Goal: Find specific page/section: Find specific page/section

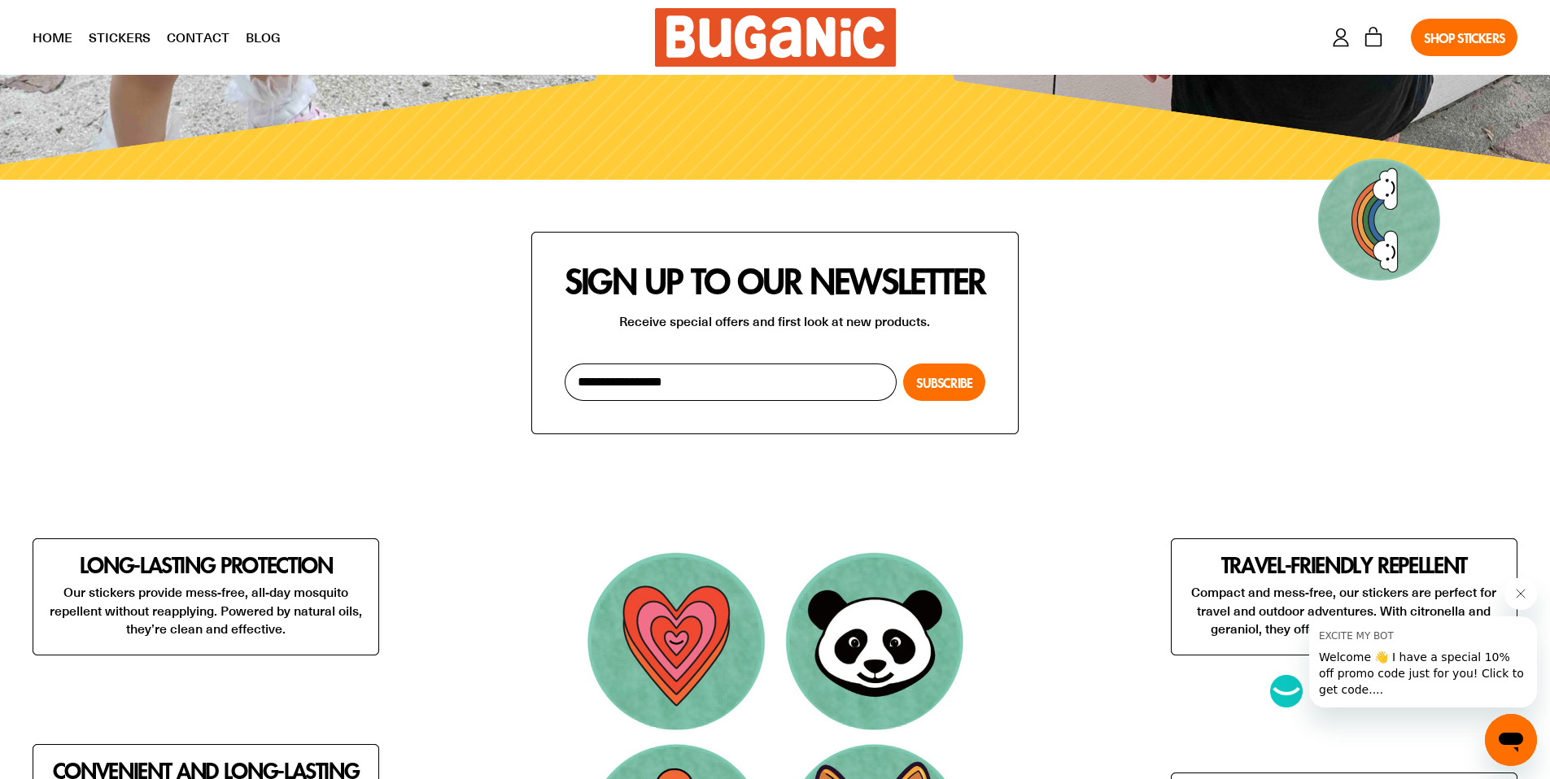
scroll to position [10770, 0]
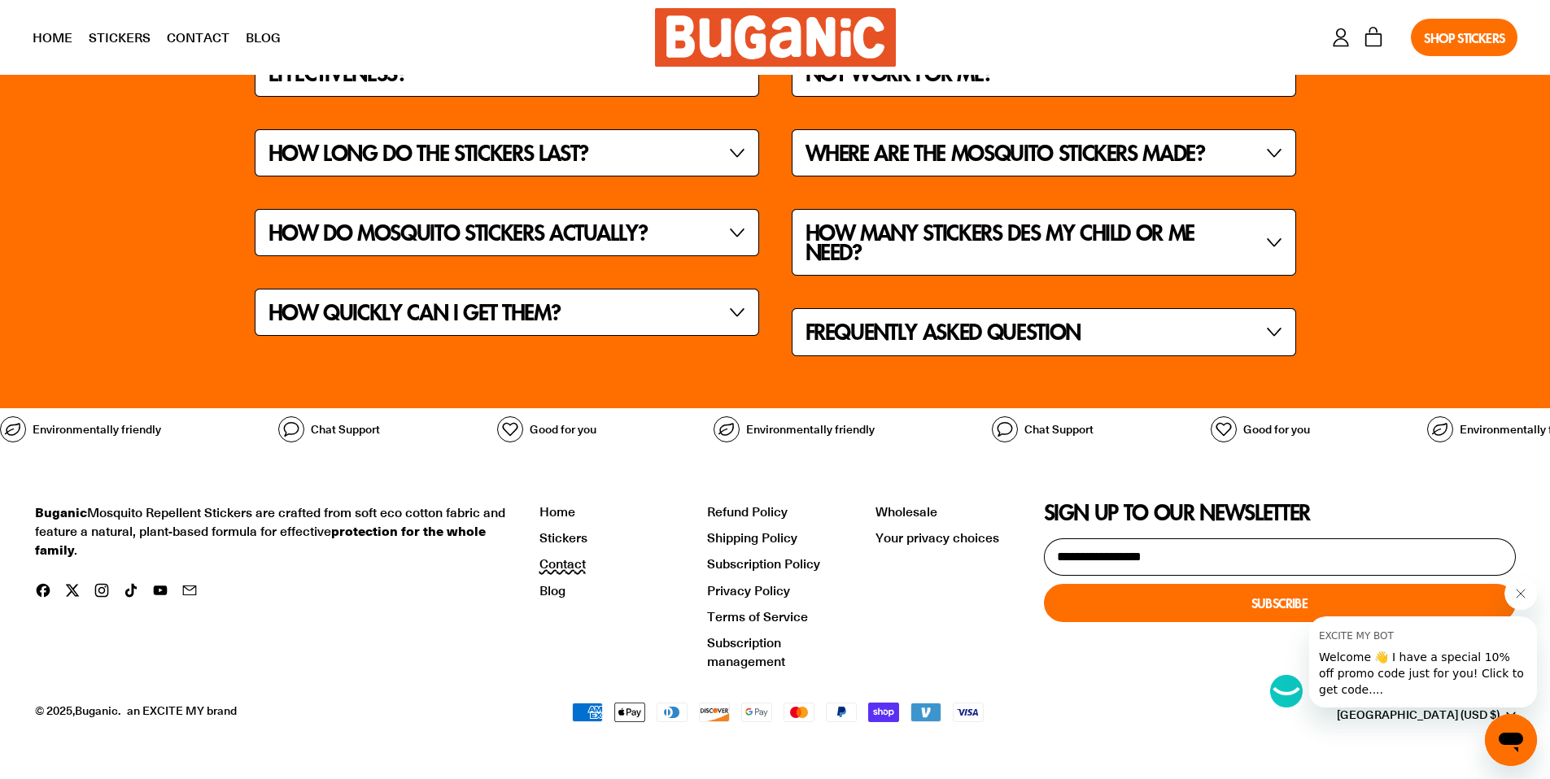
click at [571, 567] on link "Contact" at bounding box center [562, 563] width 46 height 17
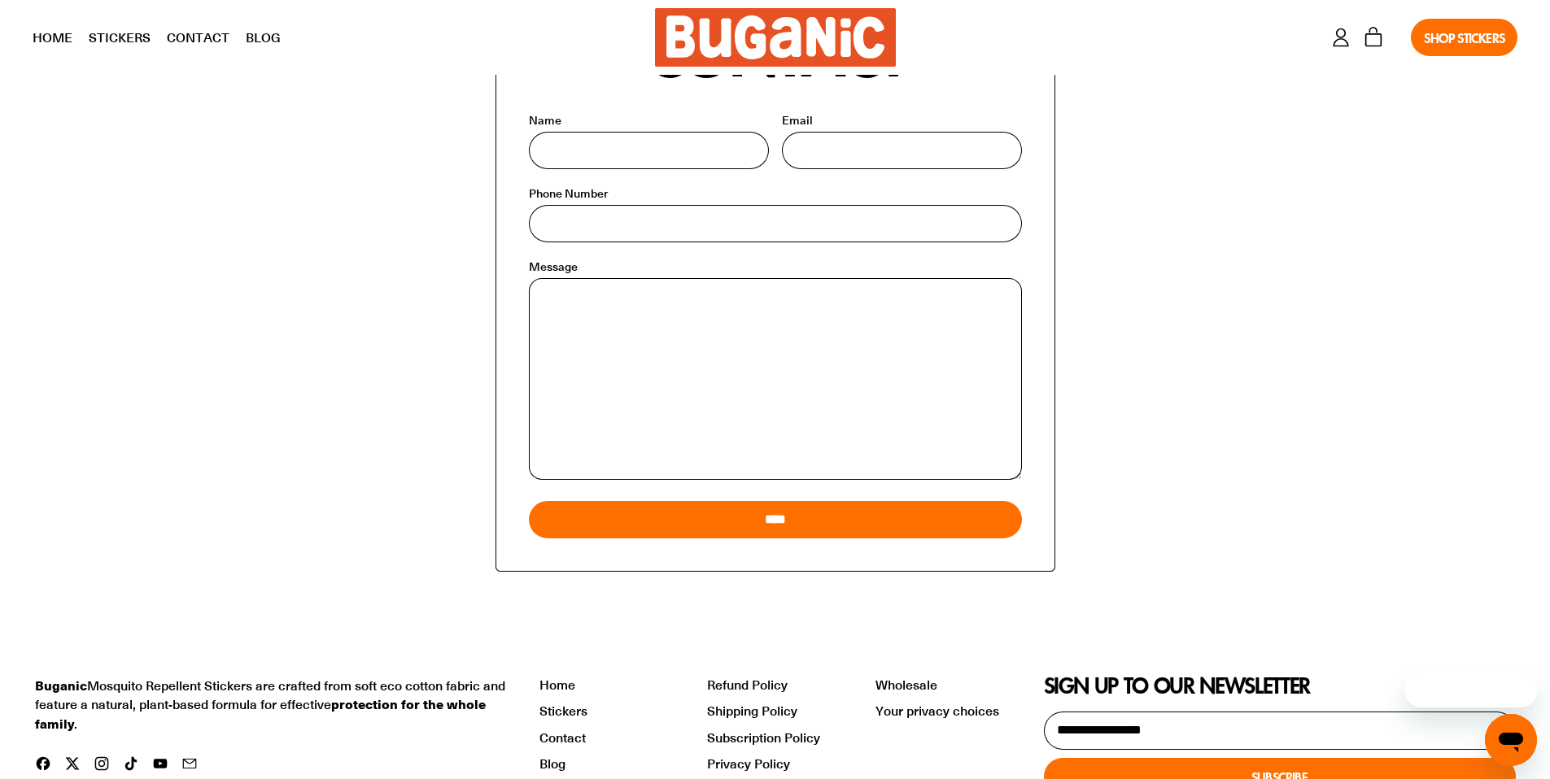
scroll to position [340, 0]
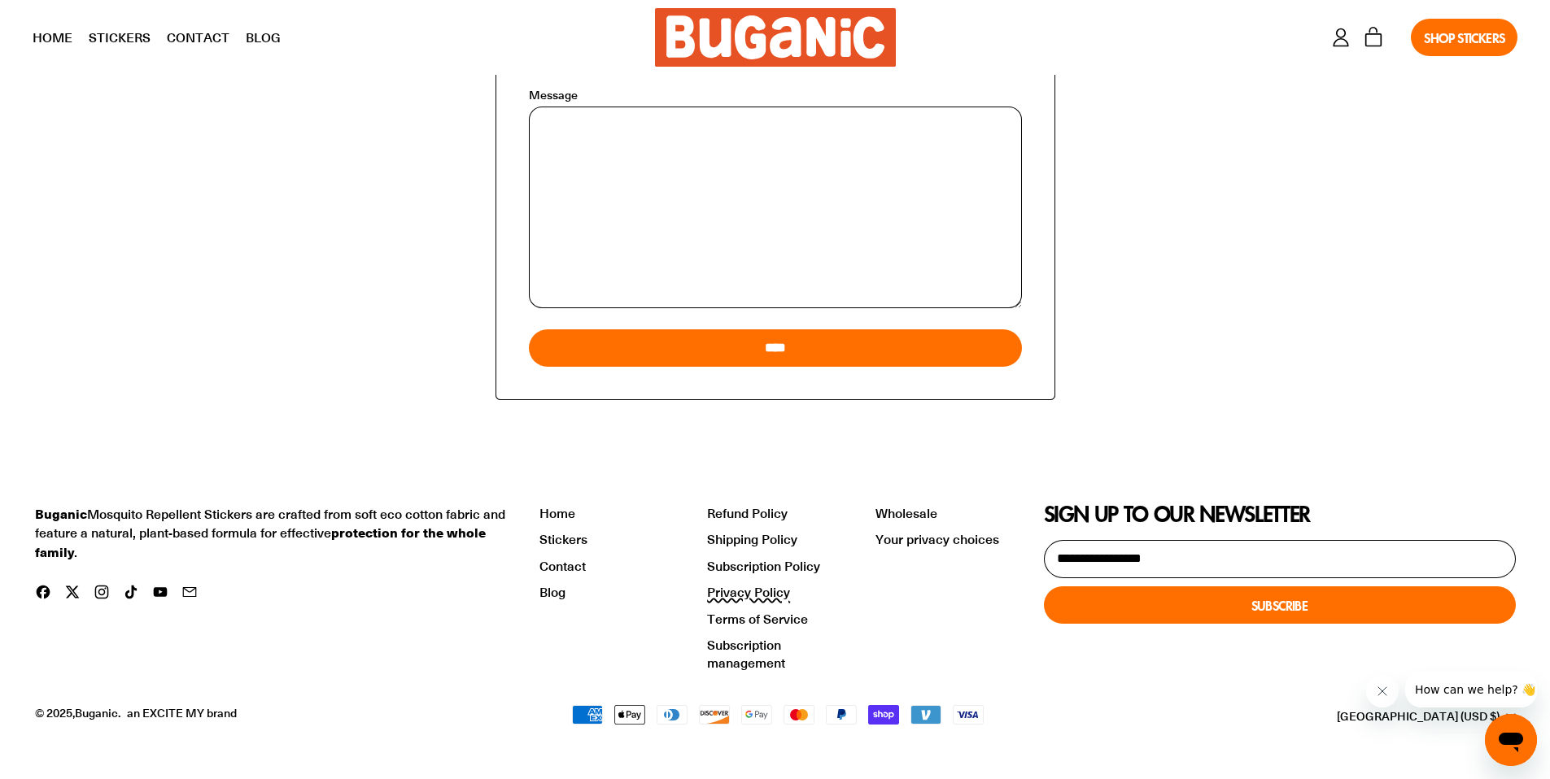
click at [779, 587] on link "Privacy Policy" at bounding box center [748, 591] width 83 height 17
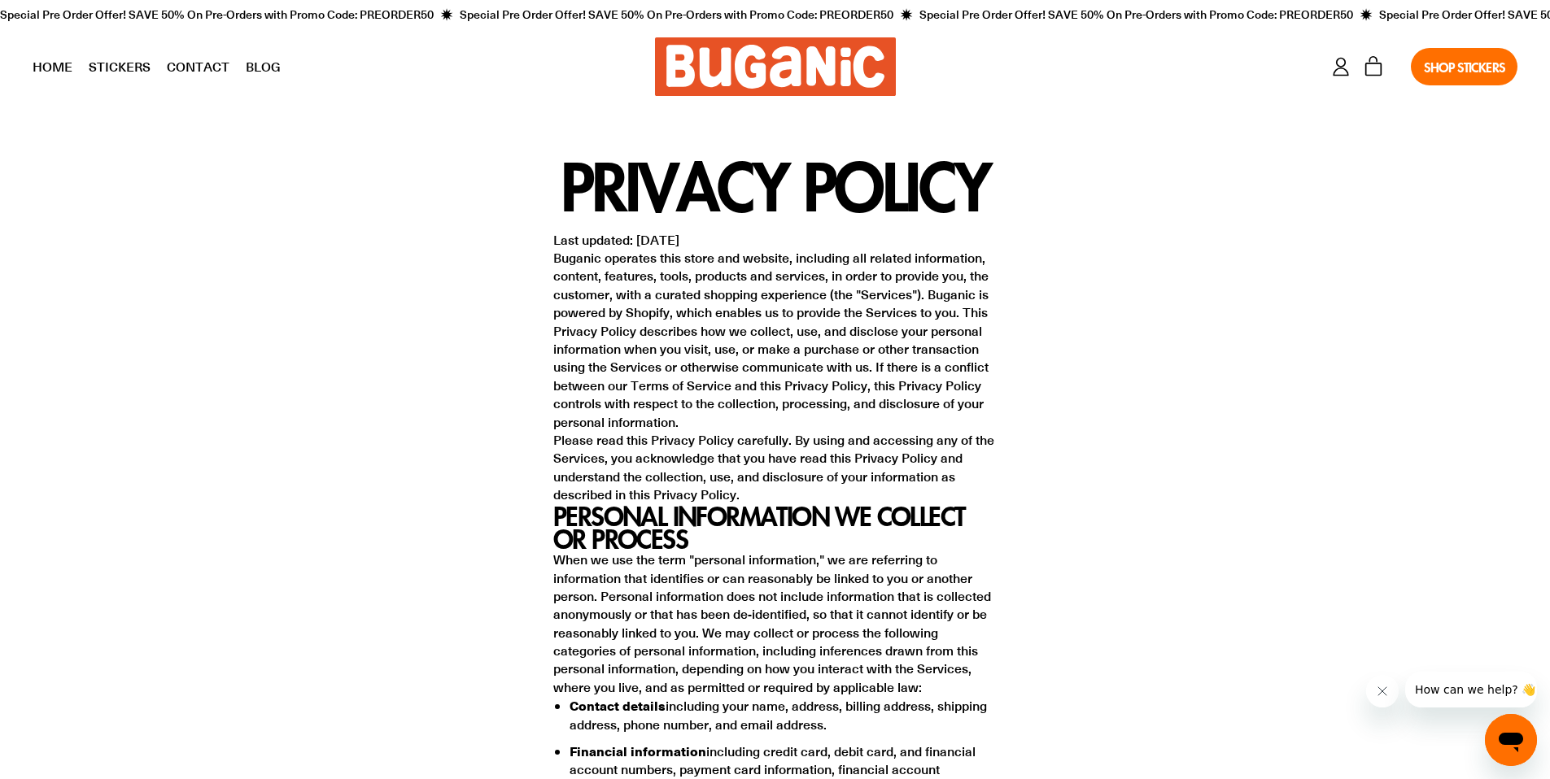
scroll to position [5026, 0]
